Goal: Information Seeking & Learning: Learn about a topic

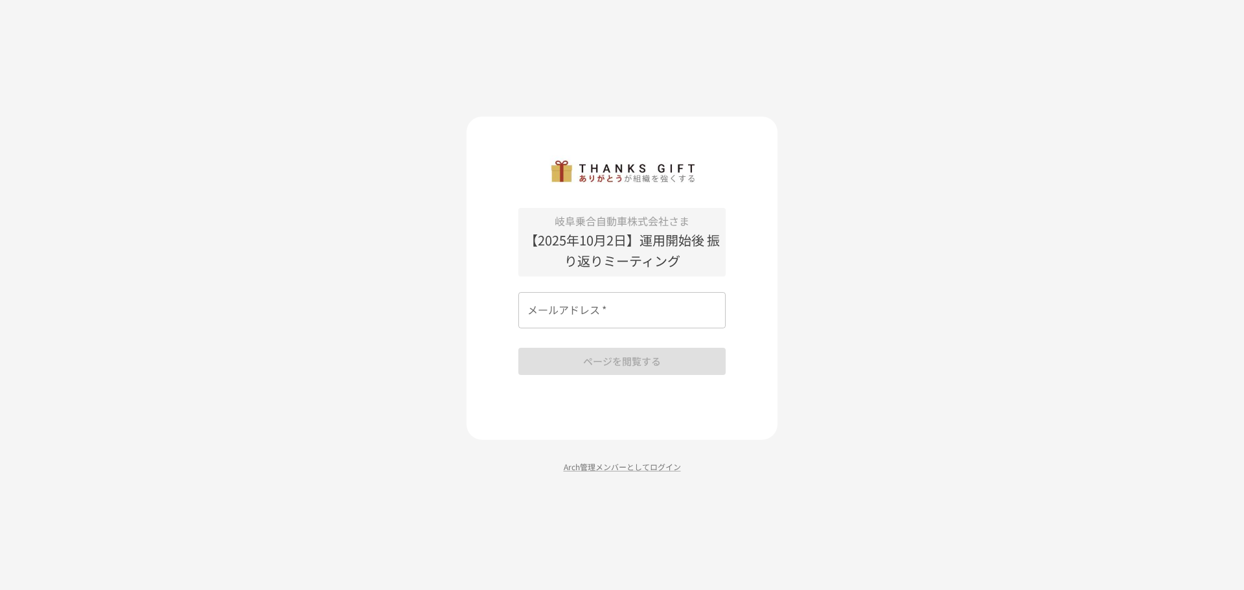
click at [580, 317] on input "メールアドレス   *" at bounding box center [621, 310] width 207 height 36
click at [611, 314] on input "メールアドレス   *" at bounding box center [621, 310] width 207 height 36
type input "*"
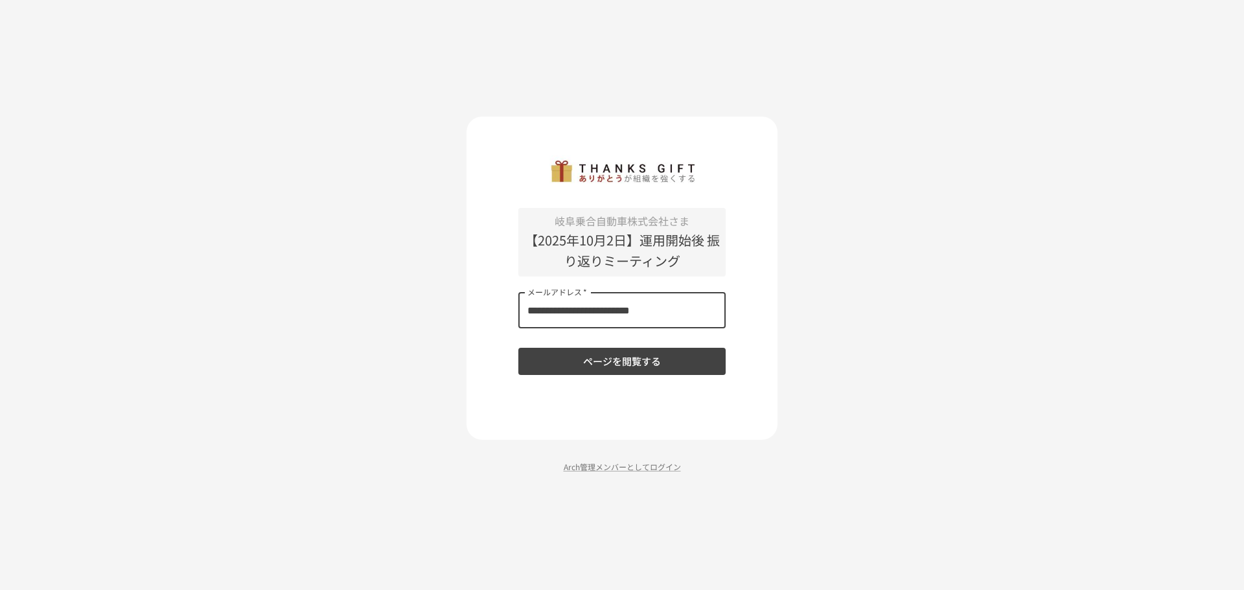
type input "**********"
click at [650, 354] on button "ページを閲覧する" at bounding box center [621, 361] width 207 height 27
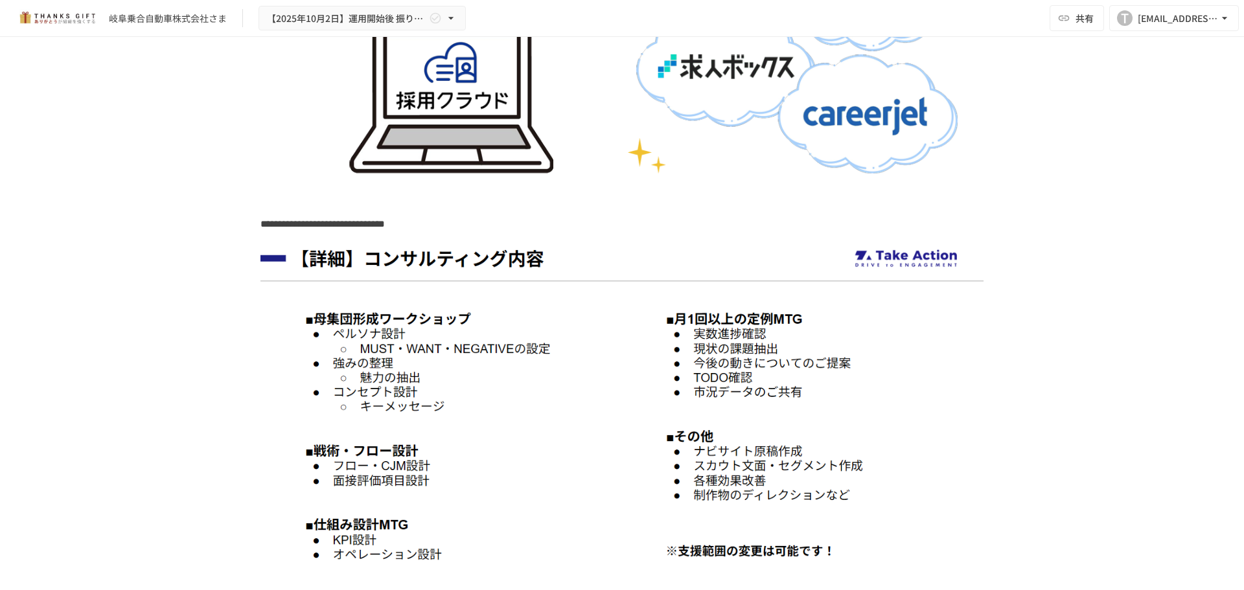
scroll to position [9781, 0]
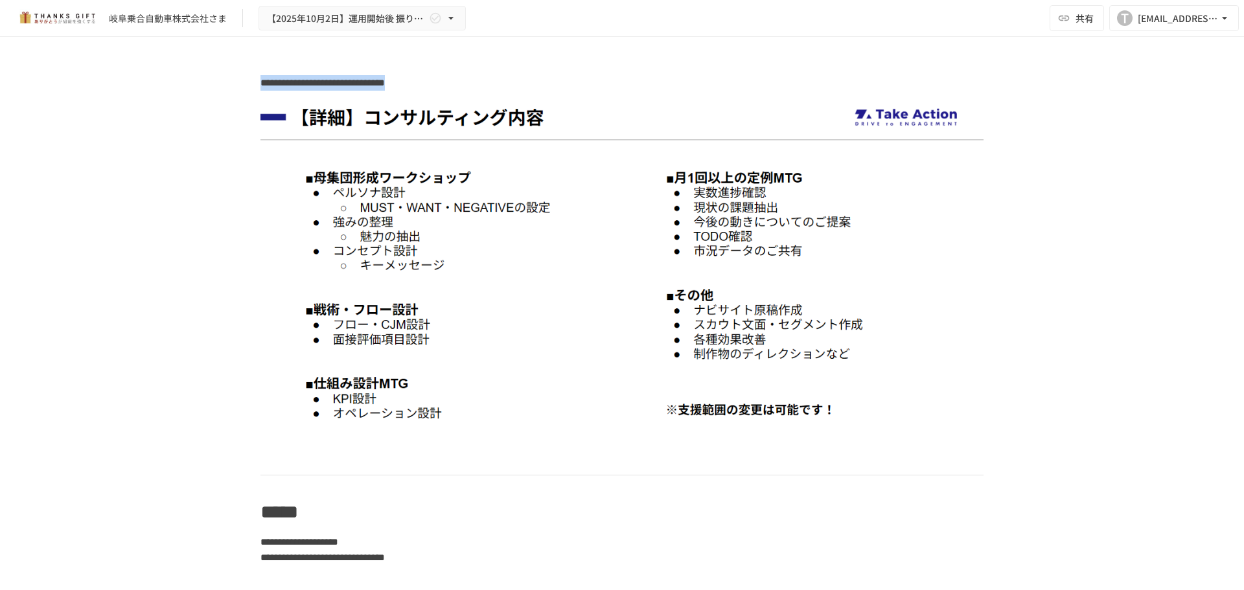
drag, startPoint x: 260, startPoint y: 231, endPoint x: 567, endPoint y: 233, distance: 307.0
click at [567, 91] on p "**********" at bounding box center [621, 82] width 723 height 17
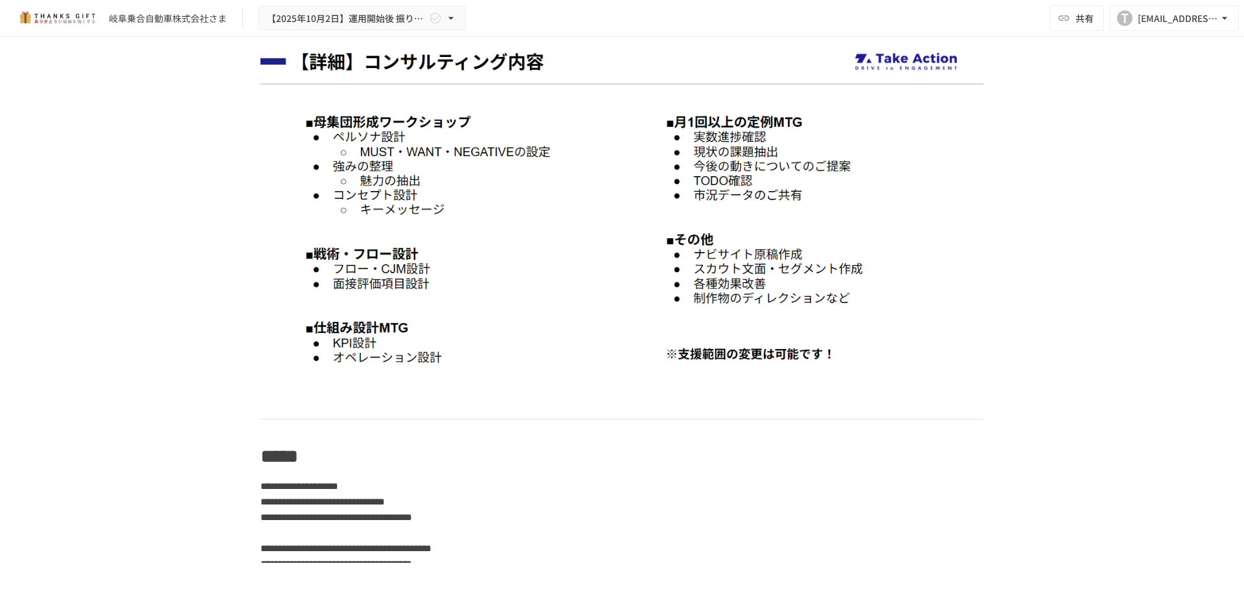
scroll to position [9910, 0]
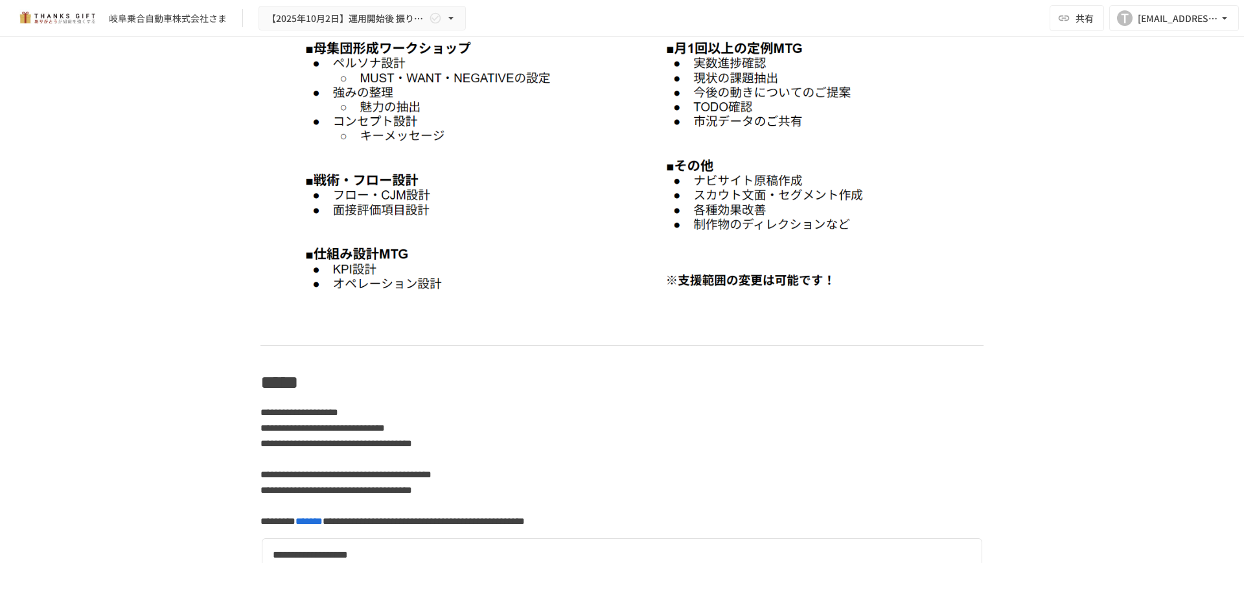
drag, startPoint x: 315, startPoint y: 189, endPoint x: 548, endPoint y: 242, distance: 239.2
click at [548, 242] on img at bounding box center [621, 143] width 723 height 350
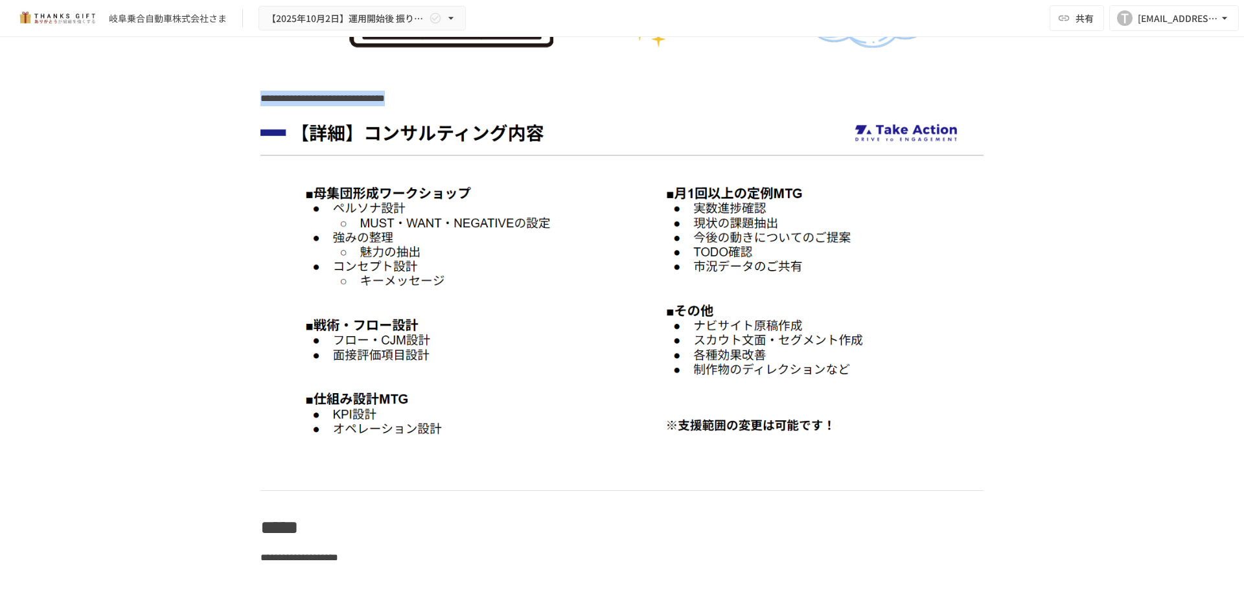
scroll to position [9586, 0]
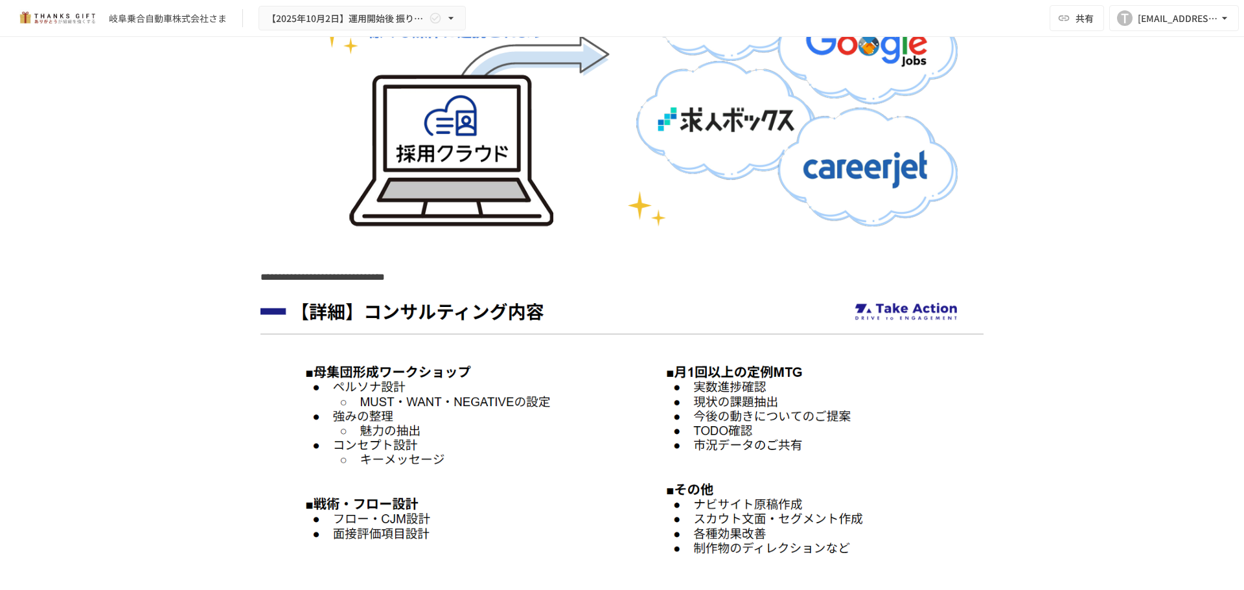
click at [293, 264] on p at bounding box center [621, 255] width 723 height 17
click at [587, 242] on img at bounding box center [621, 38] width 723 height 406
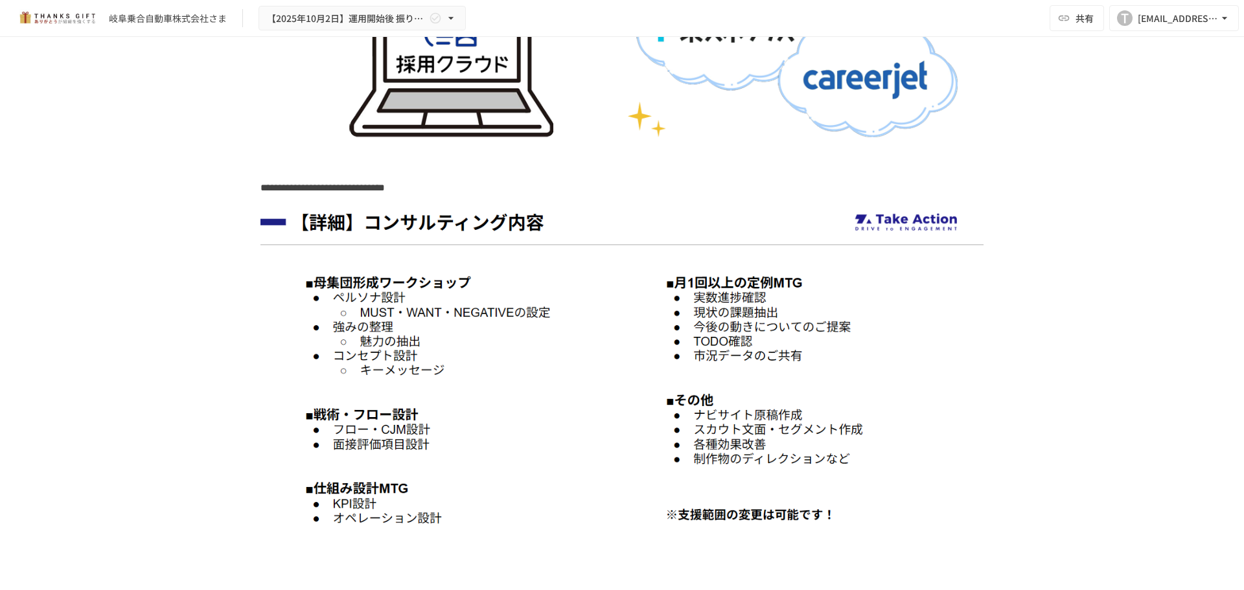
scroll to position [9831, 0]
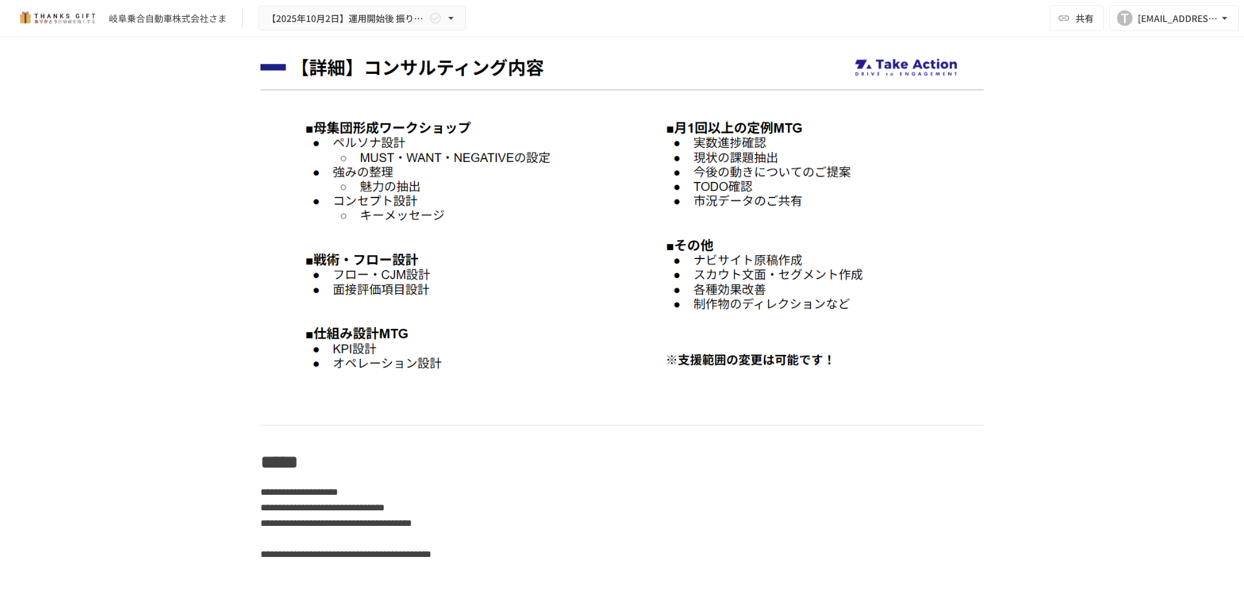
drag, startPoint x: 661, startPoint y: 274, endPoint x: 748, endPoint y: 301, distance: 91.6
click at [748, 301] on img at bounding box center [621, 222] width 723 height 350
drag, startPoint x: 330, startPoint y: 290, endPoint x: 369, endPoint y: 319, distance: 48.2
click at [369, 319] on img at bounding box center [621, 222] width 723 height 350
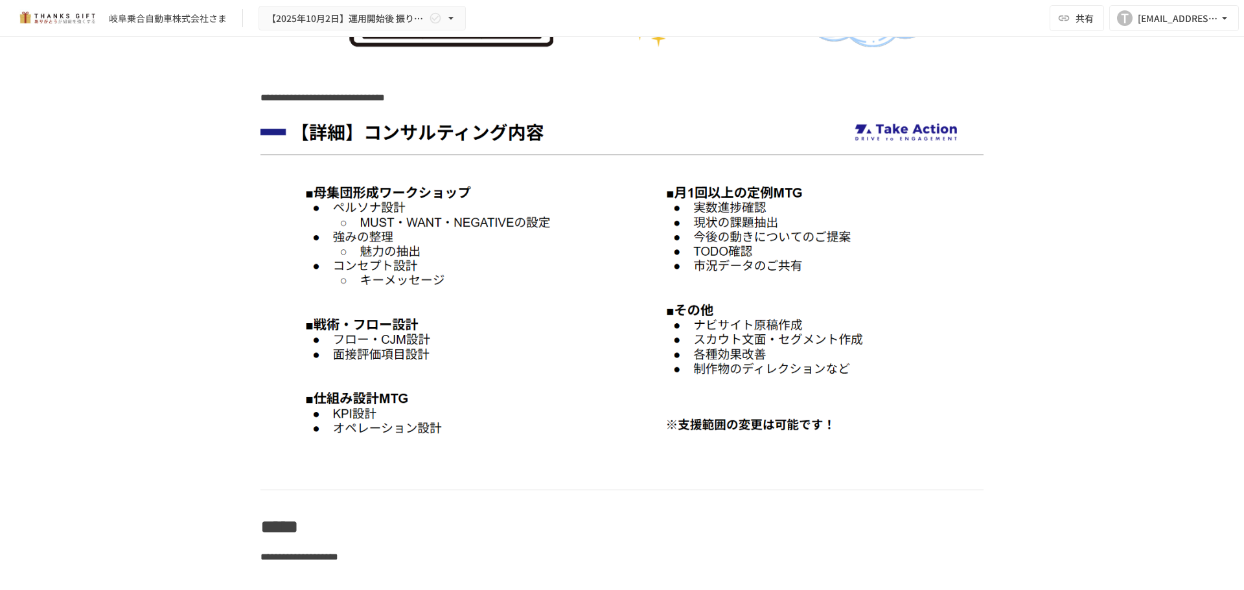
scroll to position [9895, 0]
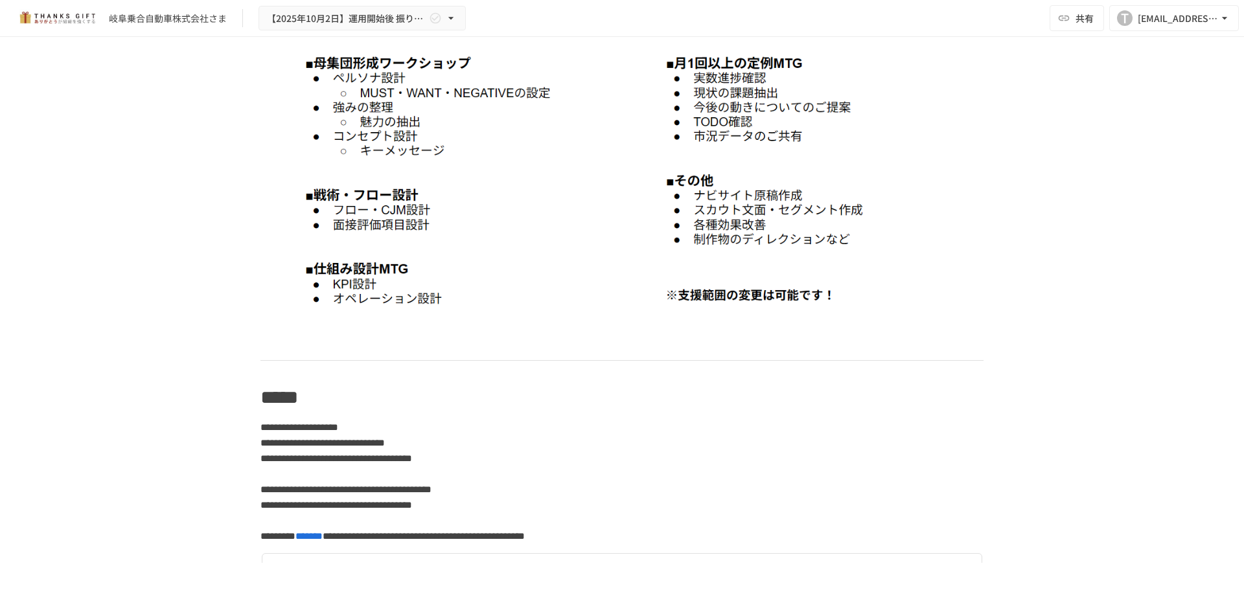
drag, startPoint x: 703, startPoint y: 337, endPoint x: 714, endPoint y: 386, distance: 49.7
click at [716, 332] on img at bounding box center [621, 158] width 723 height 350
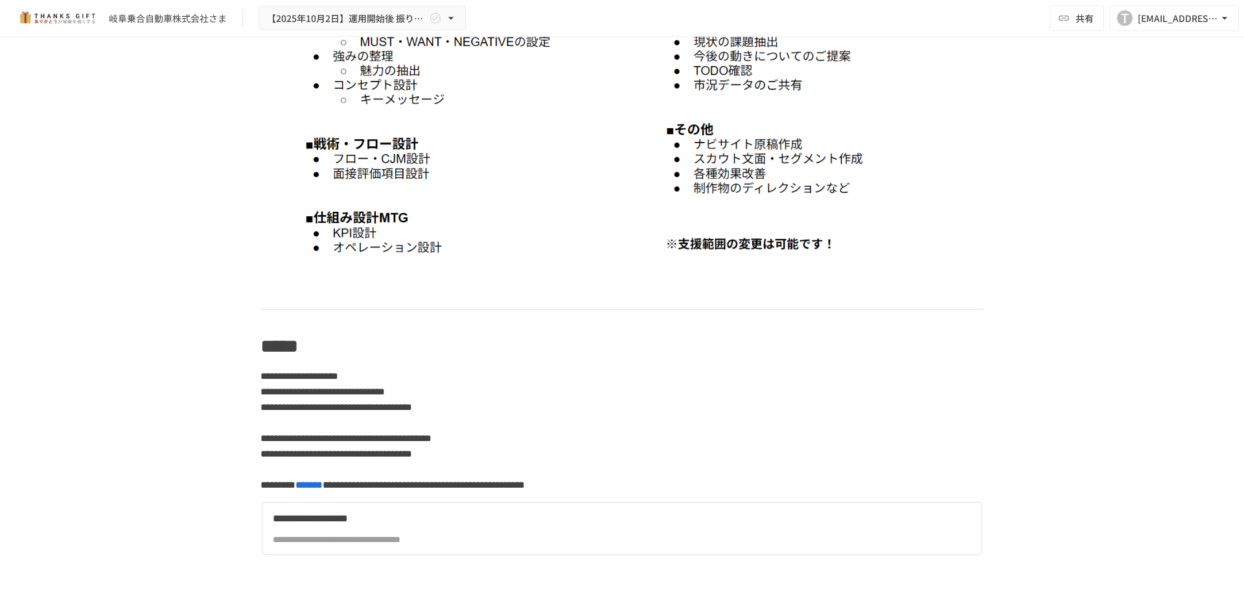
scroll to position [9960, 0]
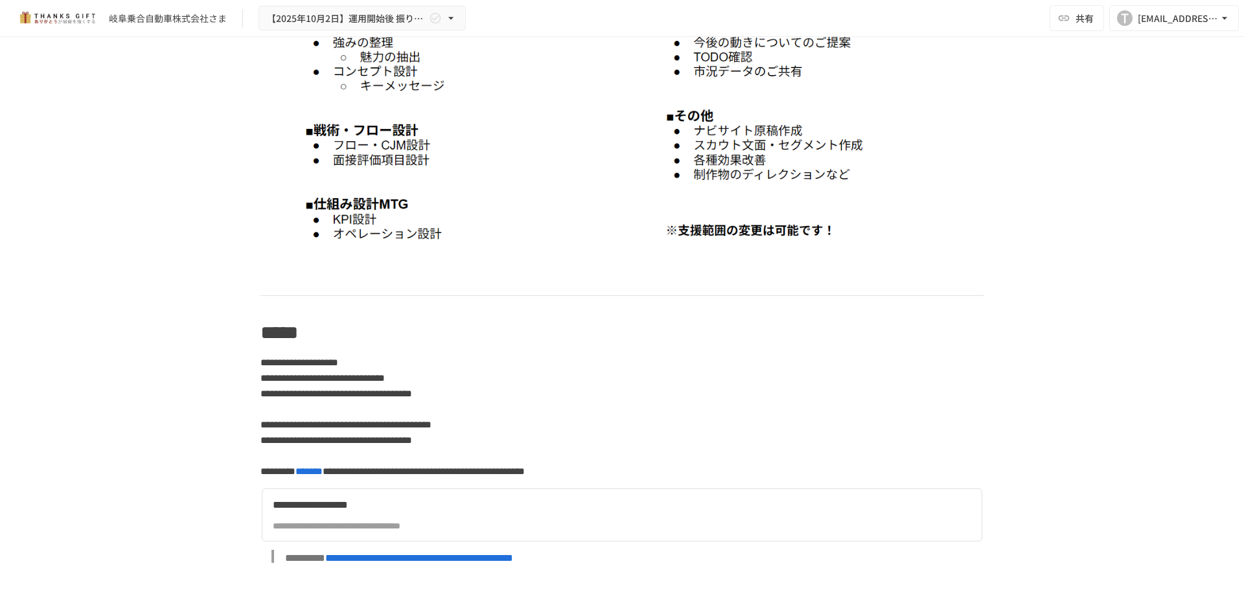
drag, startPoint x: 305, startPoint y: 147, endPoint x: 558, endPoint y: 238, distance: 268.4
click at [558, 238] on img at bounding box center [621, 93] width 723 height 350
drag, startPoint x: 286, startPoint y: 141, endPoint x: 517, endPoint y: 240, distance: 251.3
click at [517, 240] on img at bounding box center [621, 93] width 723 height 350
